Goal: Information Seeking & Learning: Learn about a topic

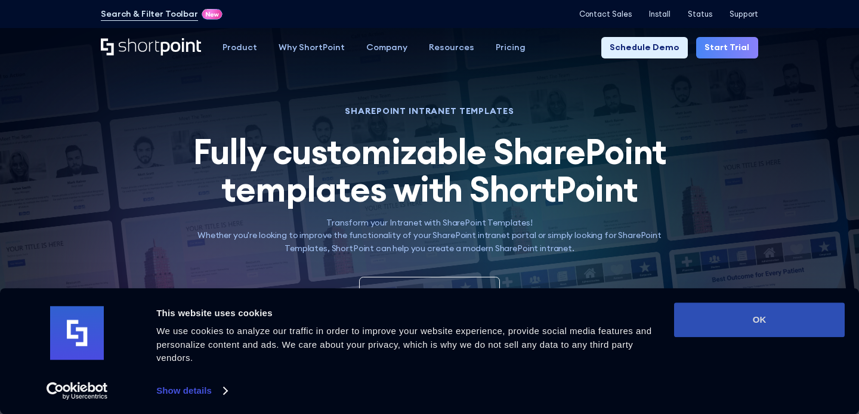
click at [745, 312] on button "OK" at bounding box center [759, 320] width 171 height 35
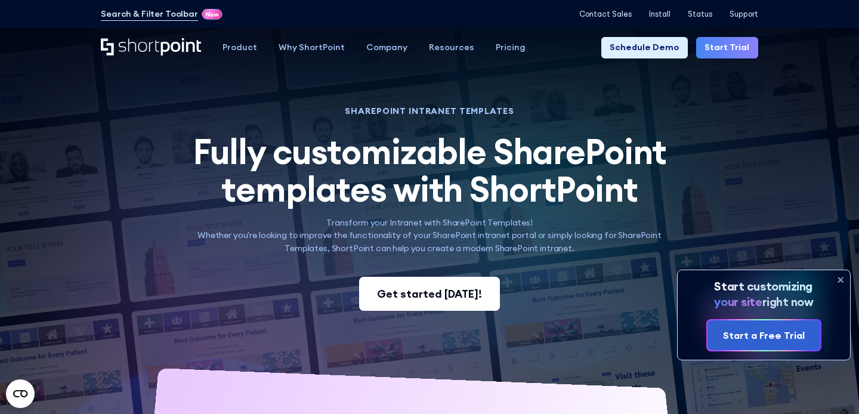
click at [474, 286] on div "Get started [DATE]!" at bounding box center [429, 294] width 105 height 16
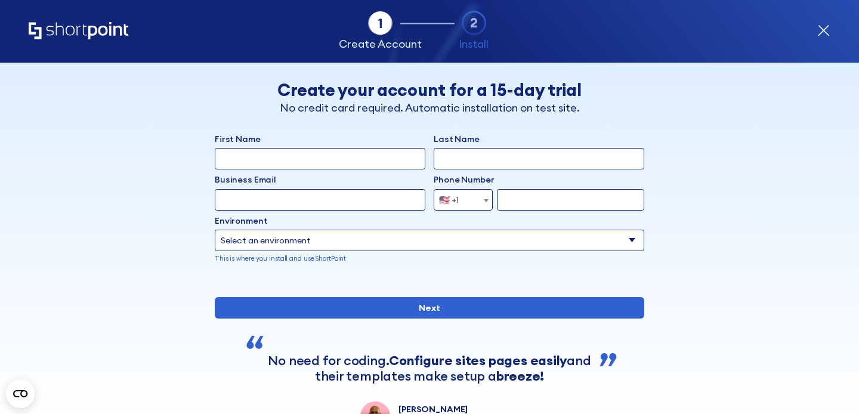
scroll to position [180, 0]
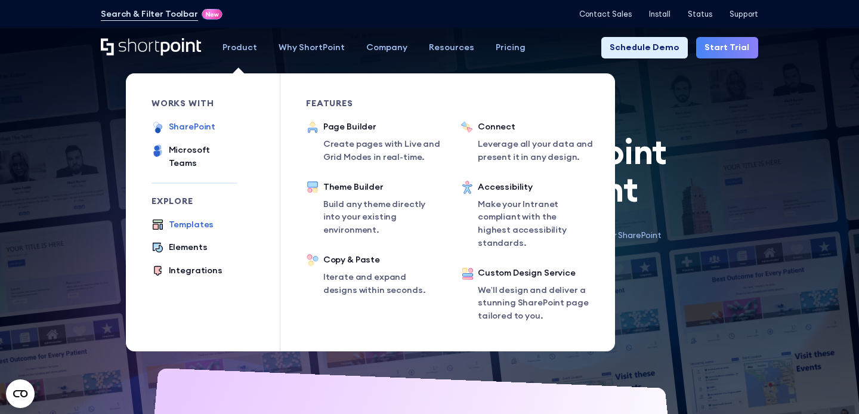
click at [190, 129] on div "SharePoint" at bounding box center [192, 127] width 47 height 13
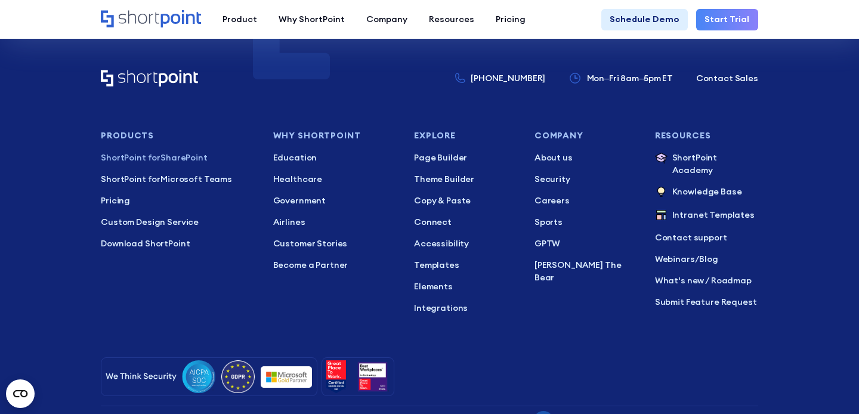
scroll to position [2293, 0]
